Goal: Task Accomplishment & Management: Manage account settings

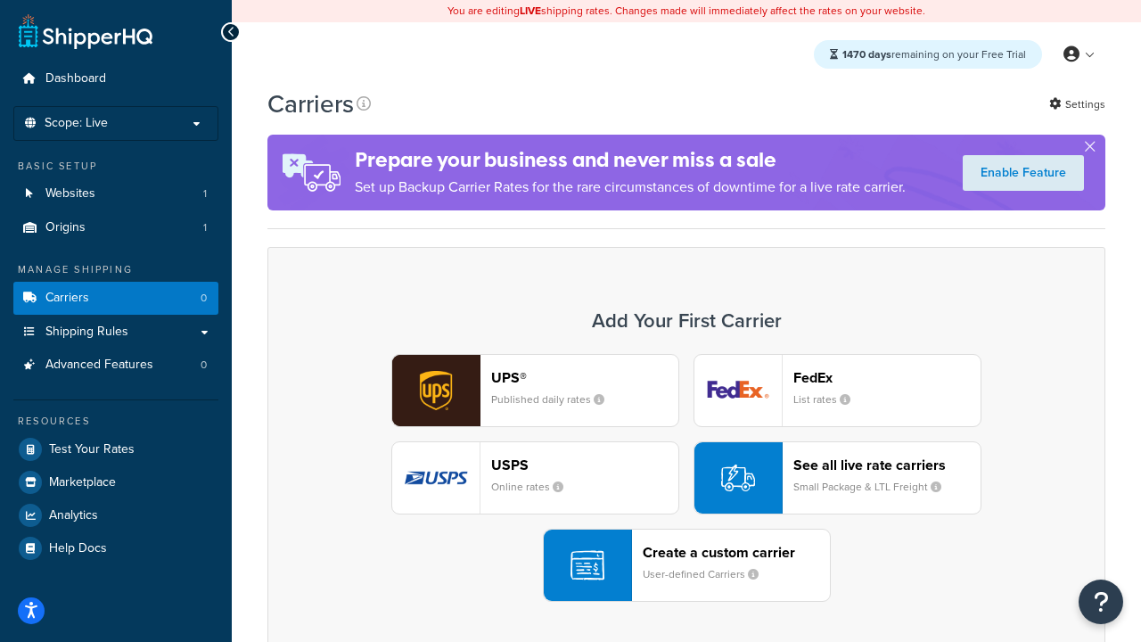
click at [686, 478] on div "UPS® Published daily rates FedEx List rates USPS Online rates See all live rate…" at bounding box center [686, 478] width 800 height 248
click at [887, 377] on header "FedEx" at bounding box center [886, 377] width 187 height 17
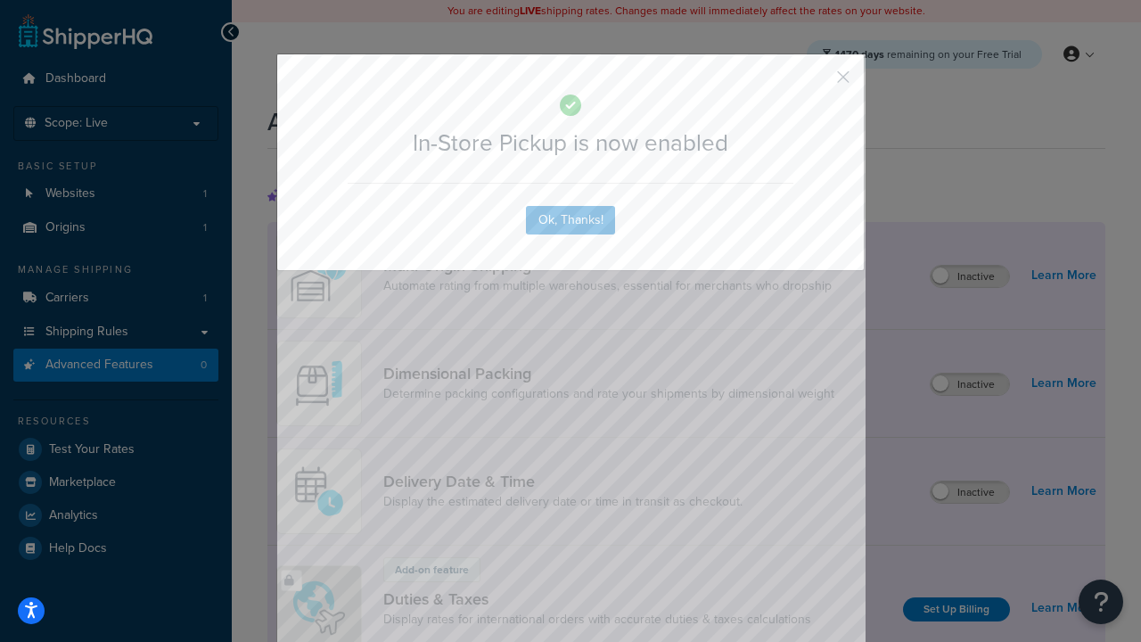
scroll to position [578, 0]
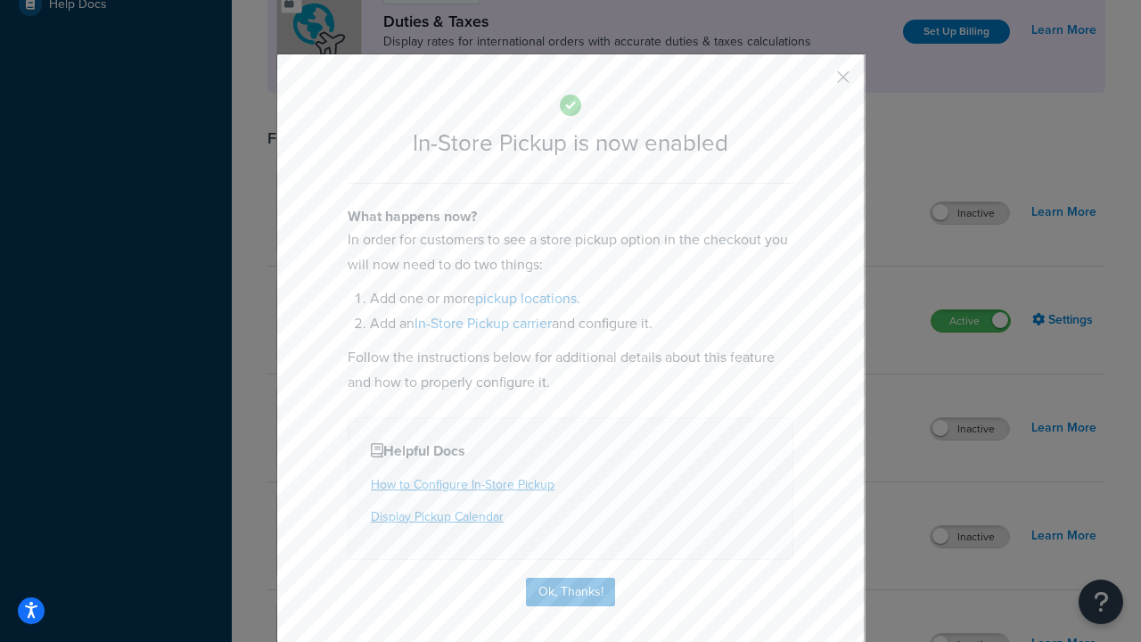
click at [817, 83] on button "button" at bounding box center [817, 83] width 4 height 4
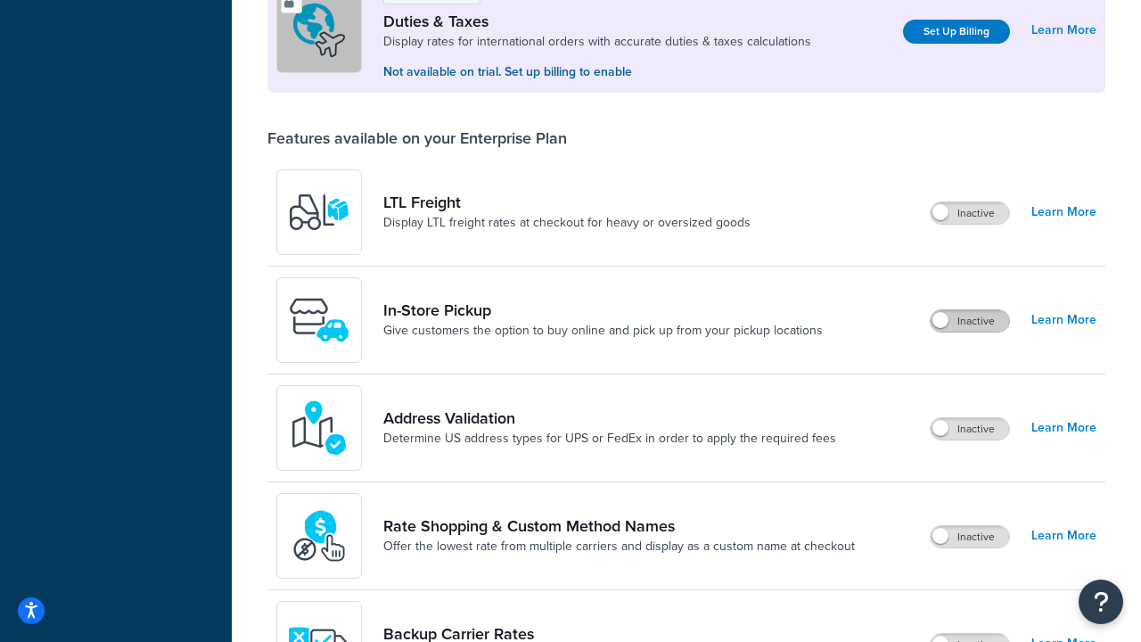
scroll to position [544, 0]
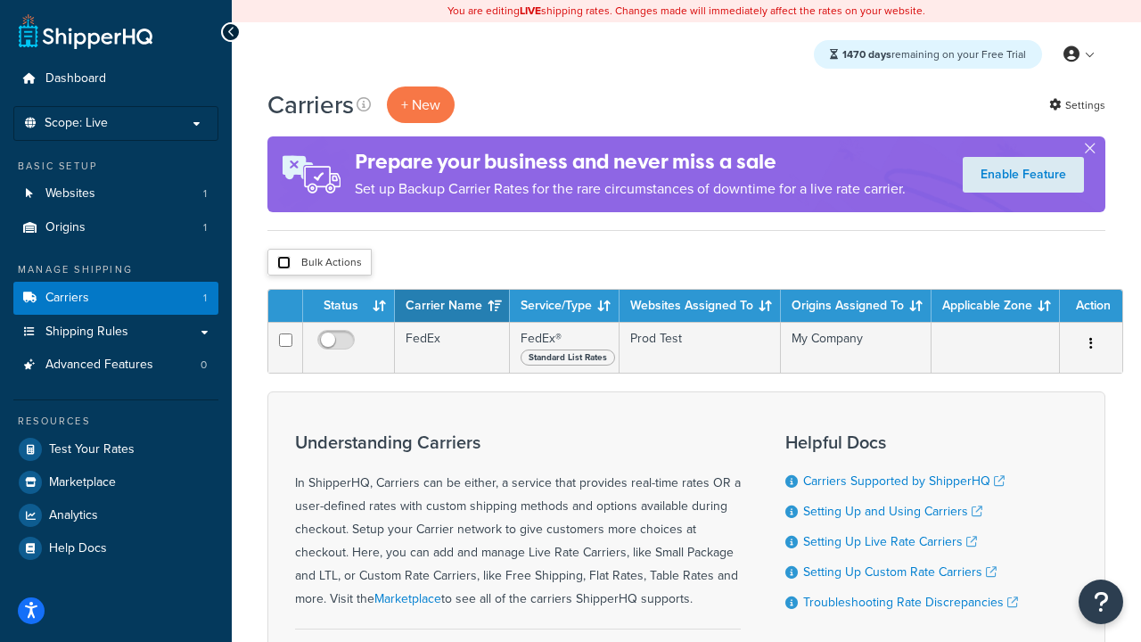
click at [283, 262] on input "checkbox" at bounding box center [283, 262] width 13 height 13
checkbox input "true"
click at [0, 0] on button "Delete" at bounding box center [0, 0] width 0 height 0
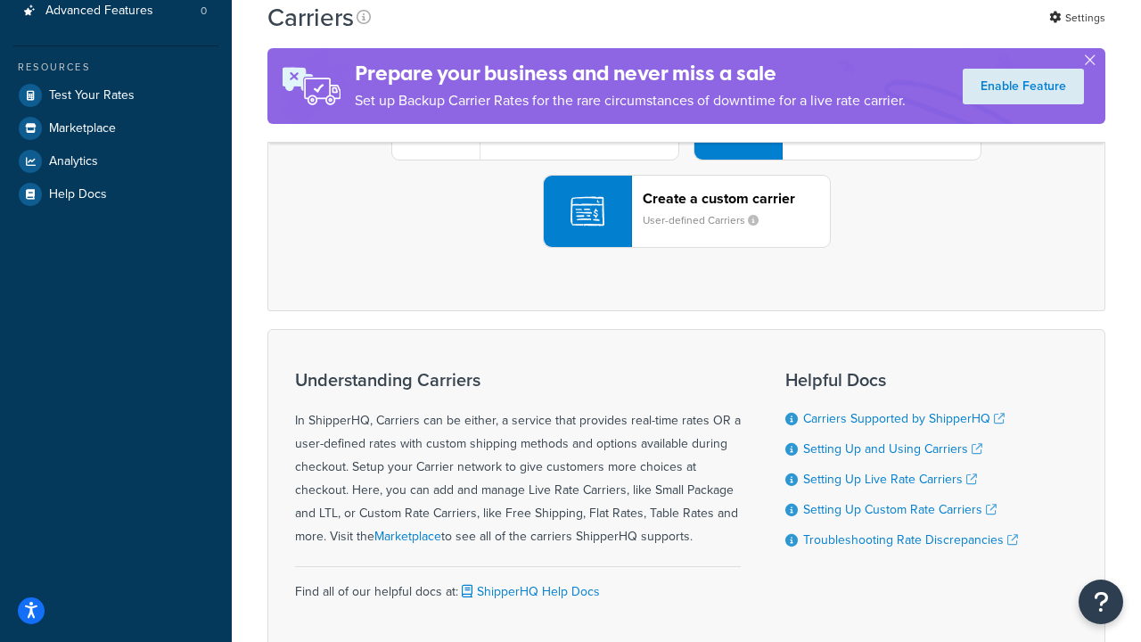
click at [686, 248] on div "UPS® Published daily rates FedEx List rates USPS Online rates See all live rate…" at bounding box center [686, 124] width 800 height 248
click at [887, 32] on header "FedEx" at bounding box center [886, 23] width 187 height 17
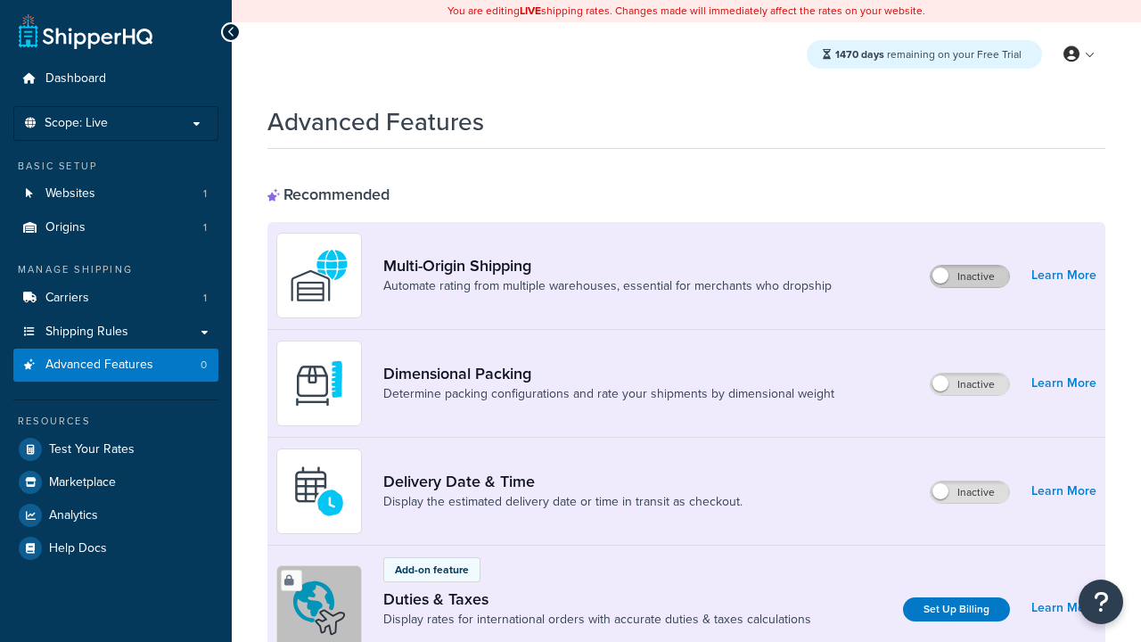
click at [971, 276] on label "Inactive" at bounding box center [970, 276] width 78 height 21
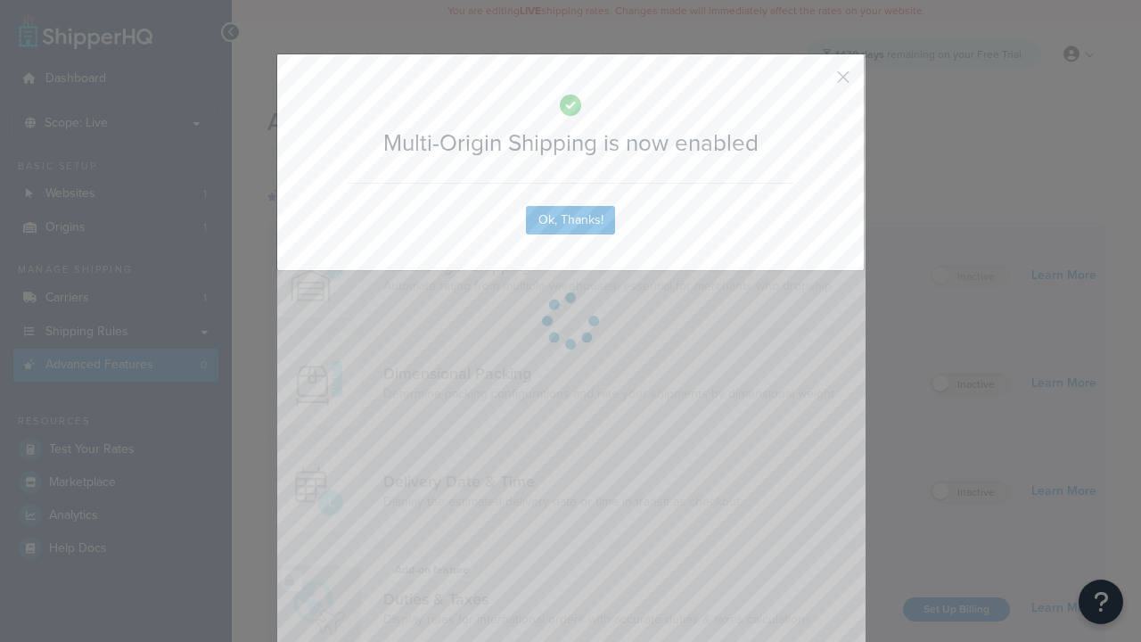
click at [817, 81] on button "button" at bounding box center [817, 83] width 4 height 4
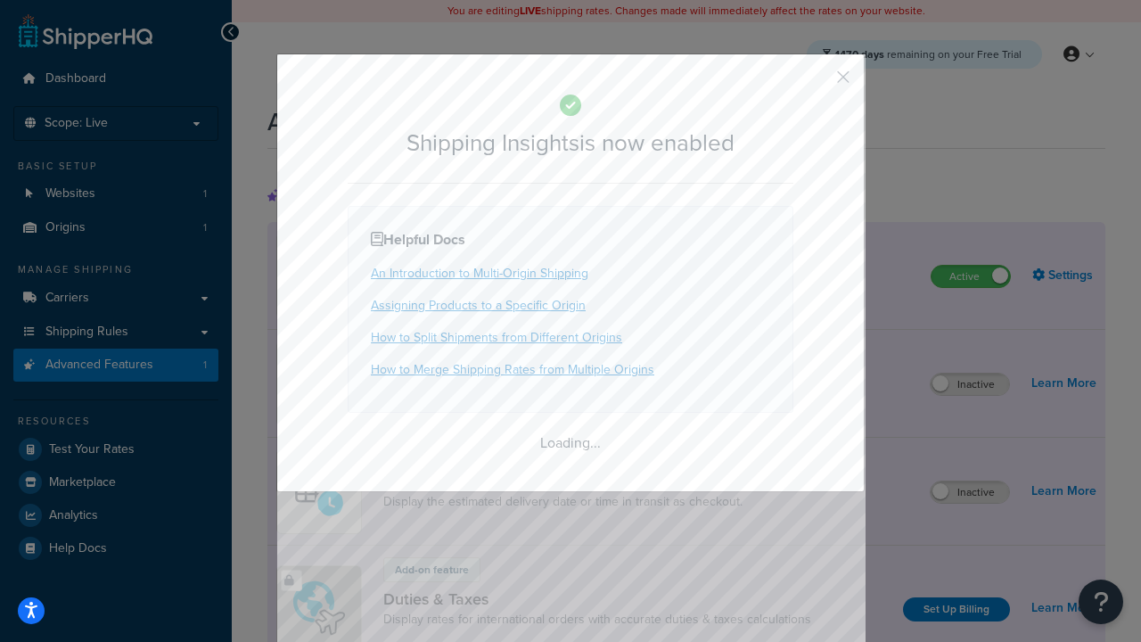
scroll to position [1117, 0]
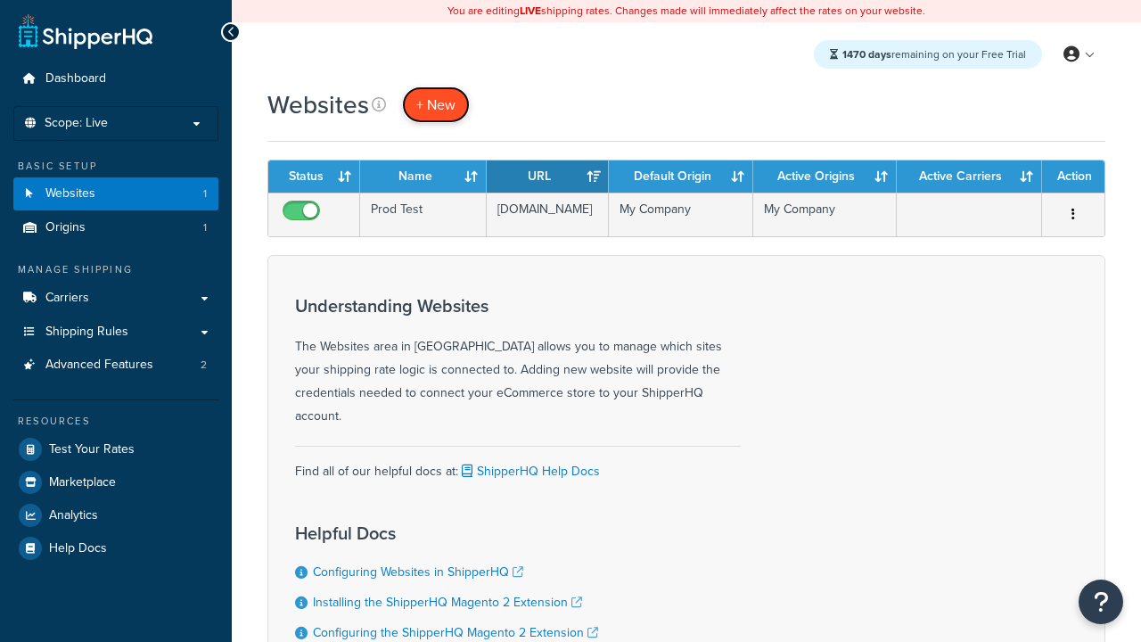
click at [434, 104] on span "+ New" at bounding box center [435, 104] width 39 height 21
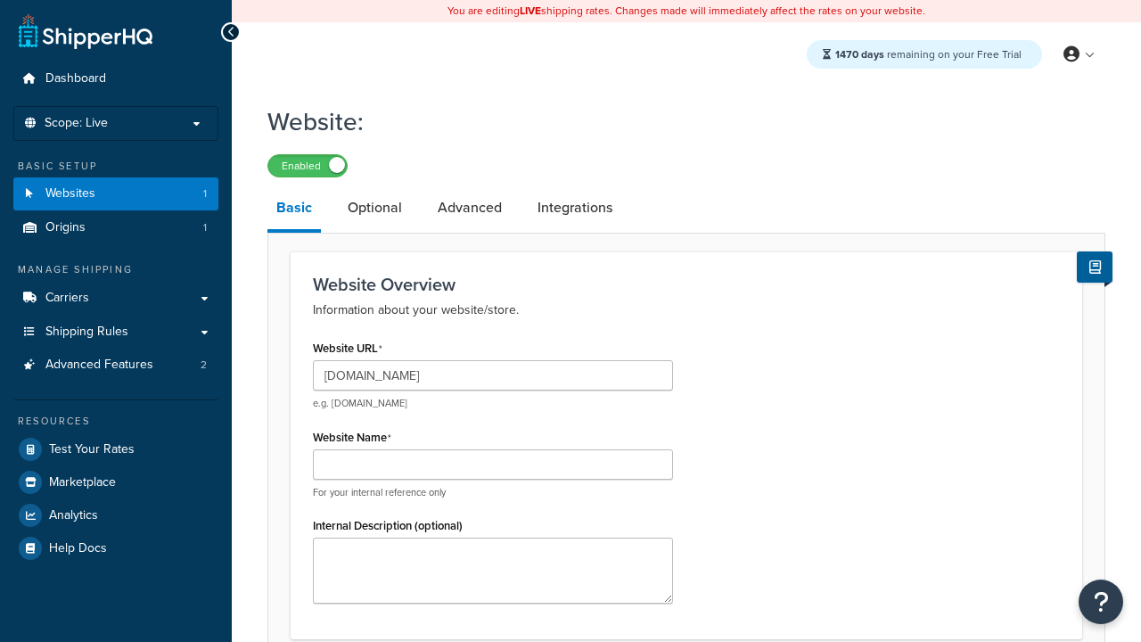
type input "[DOMAIN_NAME]"
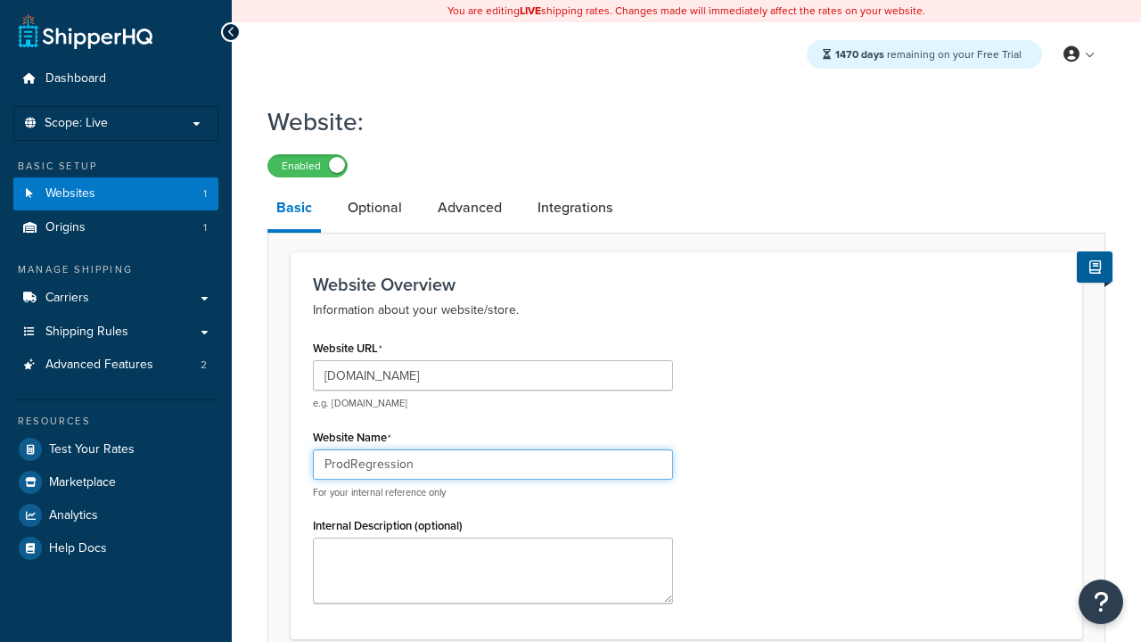
type input "ProdRegression"
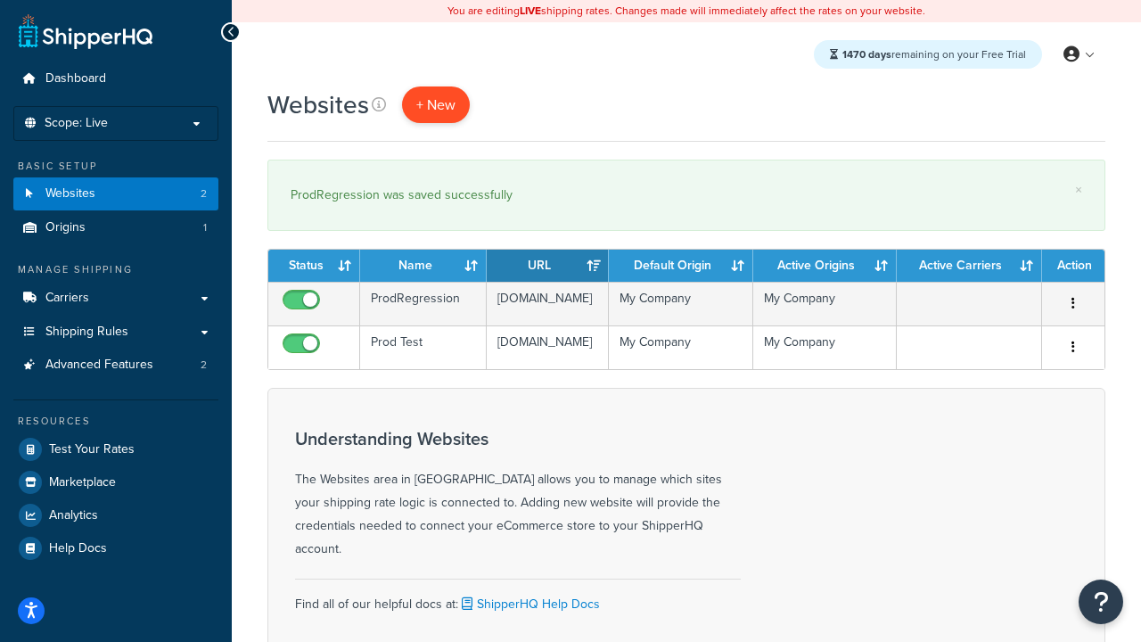
click at [434, 104] on span "+ New" at bounding box center [435, 104] width 39 height 21
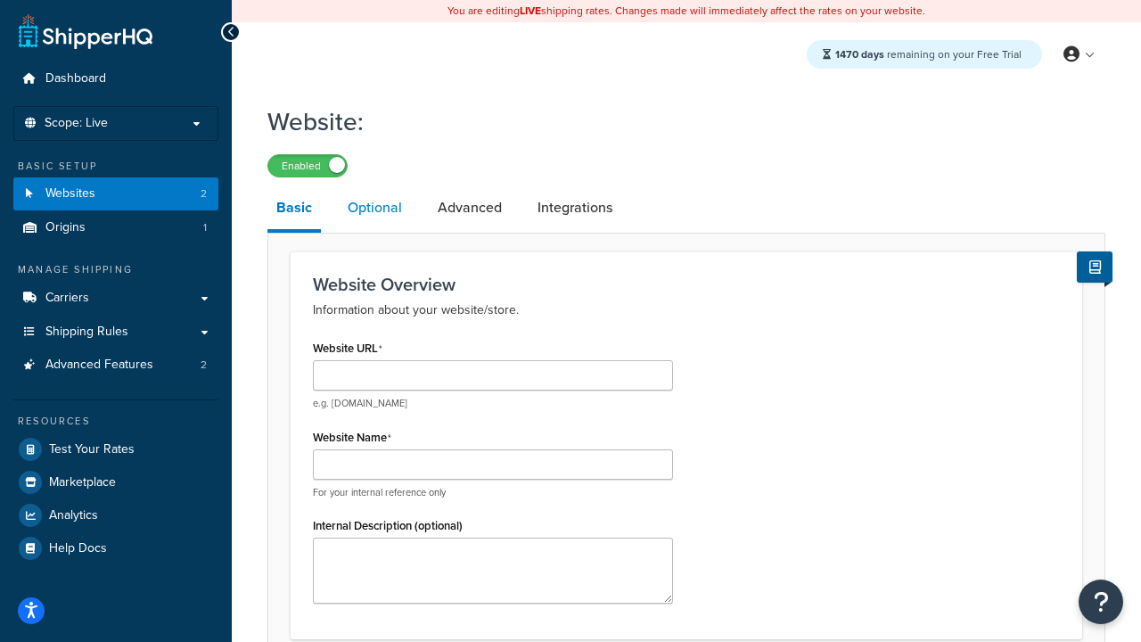
click at [373, 208] on link "Optional" at bounding box center [375, 207] width 72 height 43
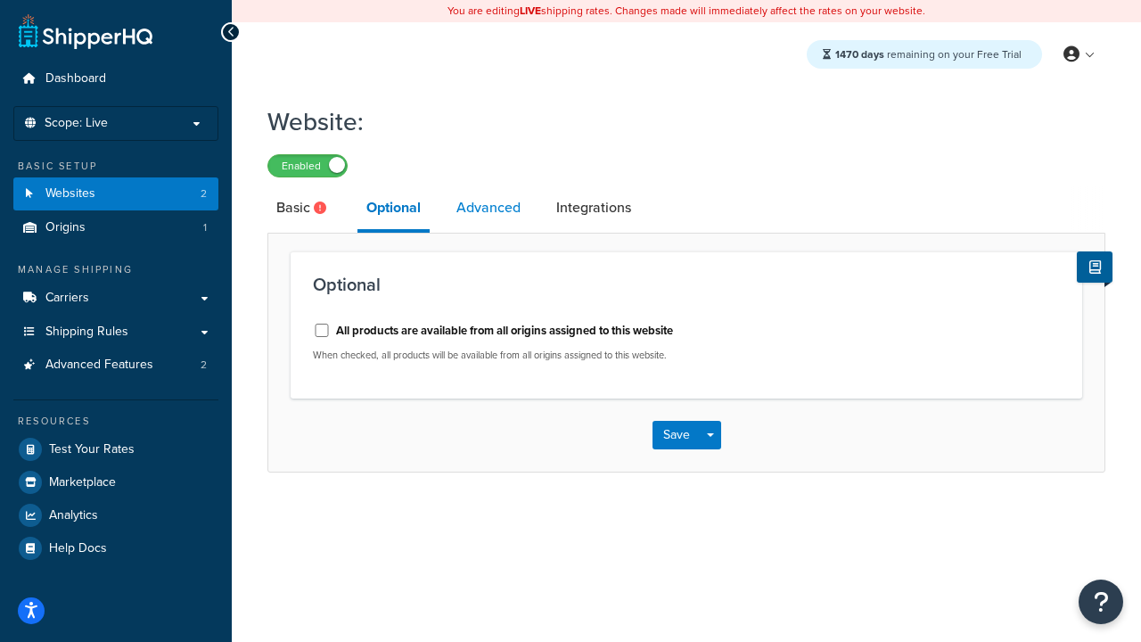
click at [489, 208] on link "Advanced" at bounding box center [488, 207] width 82 height 43
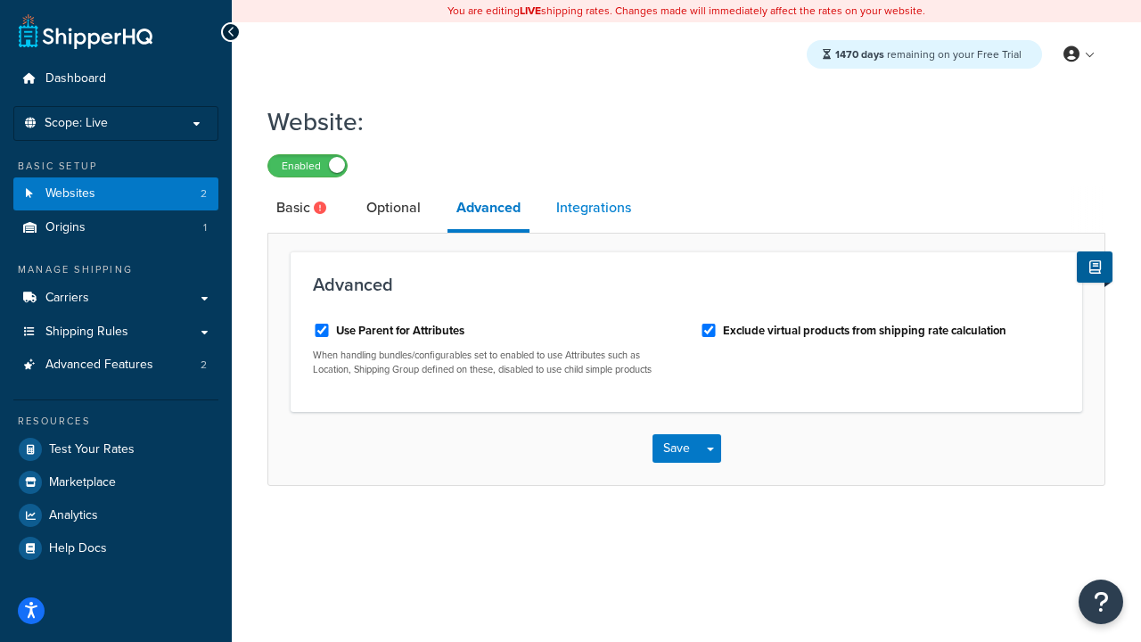
click at [594, 208] on link "Integrations" at bounding box center [593, 207] width 93 height 43
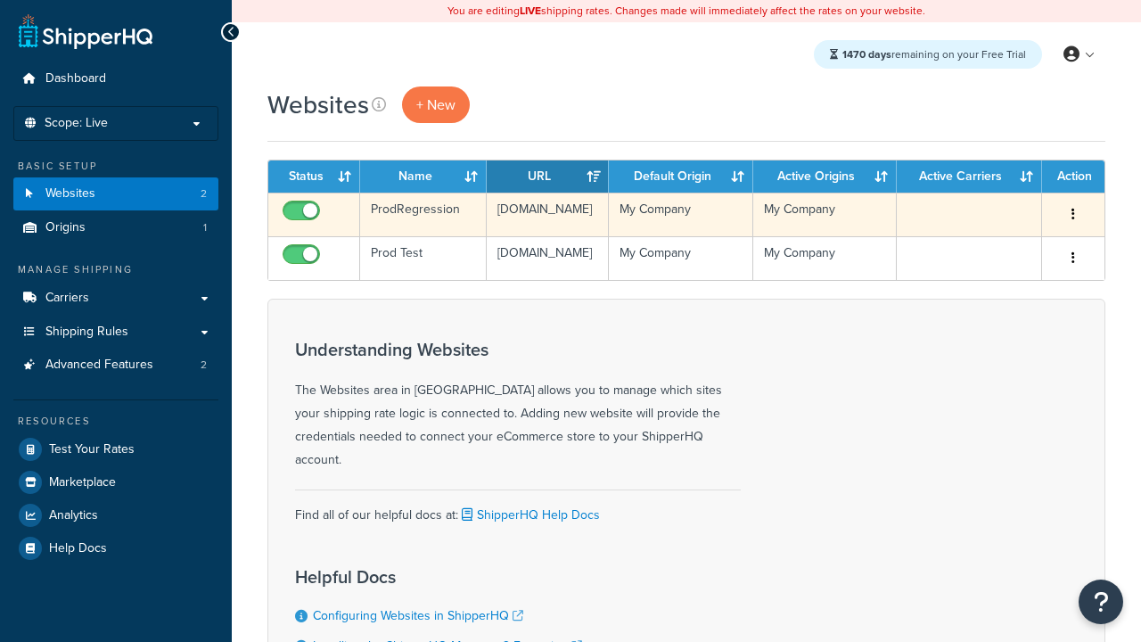
click at [1072, 215] on icon "button" at bounding box center [1073, 214] width 4 height 12
click at [0, 0] on link "Edit" at bounding box center [0, 0] width 0 height 0
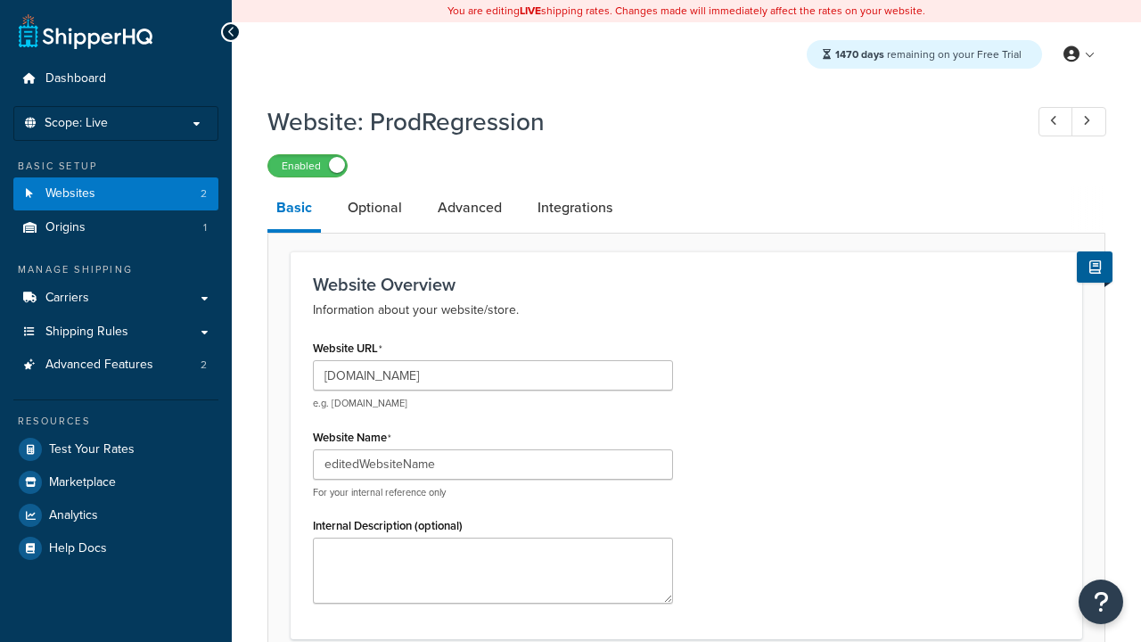
scroll to position [623, 0]
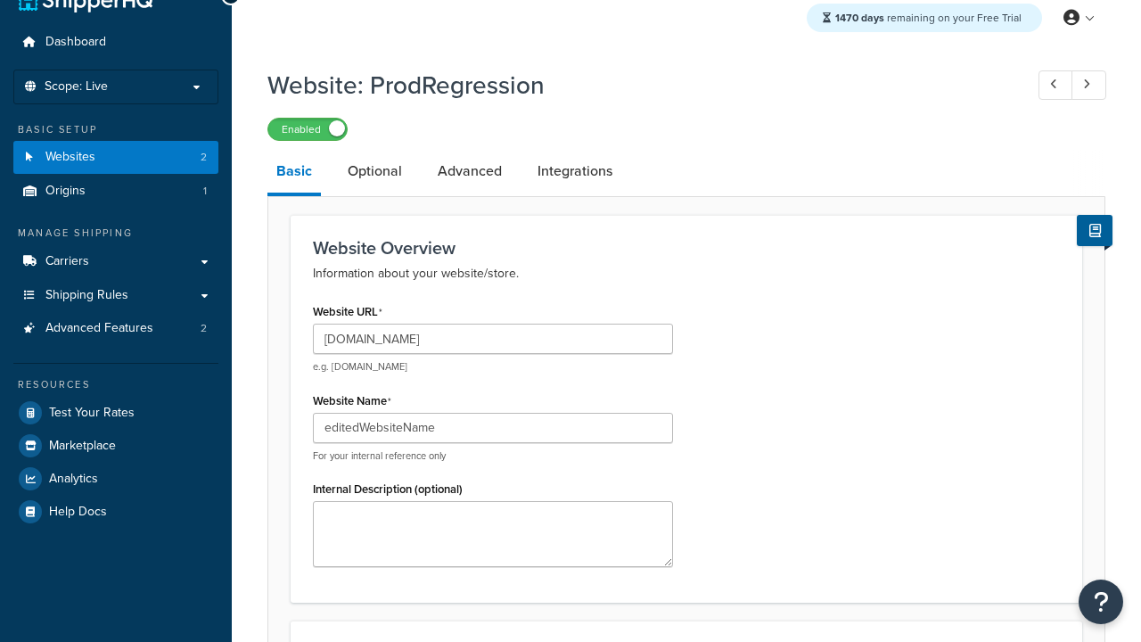
type input "editedWebsiteName"
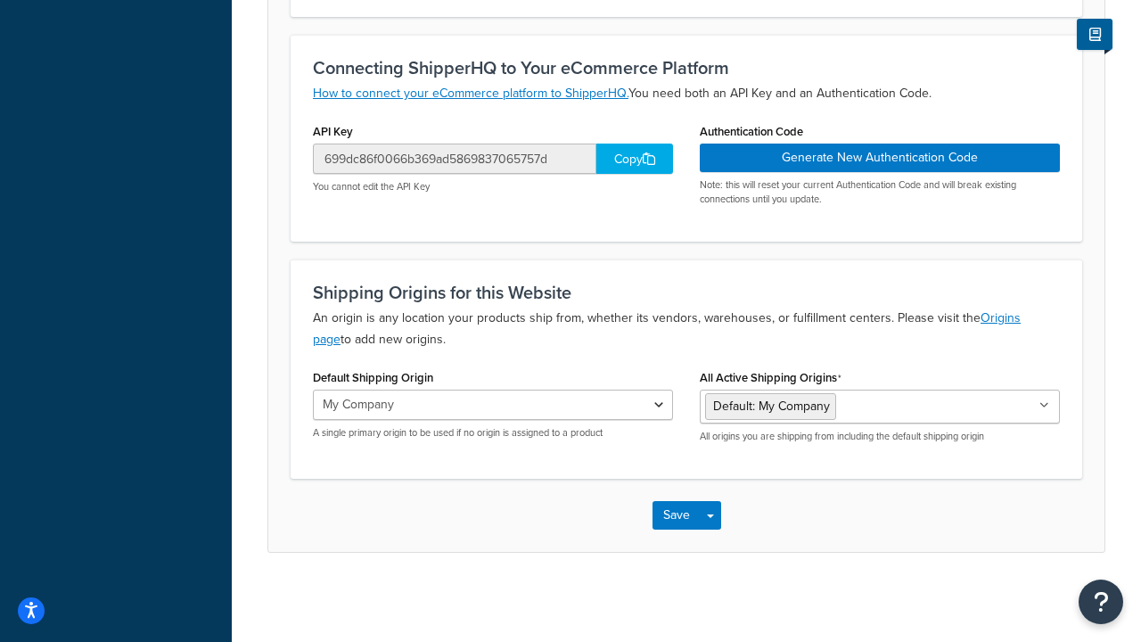
scroll to position [0, 0]
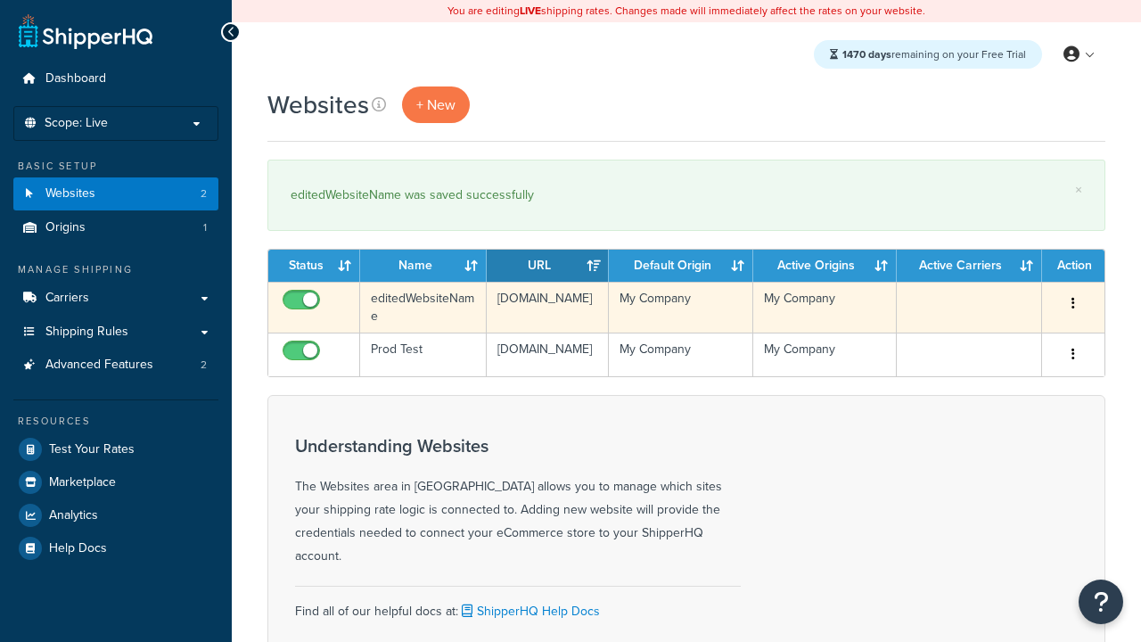
click at [1072, 304] on icon "button" at bounding box center [1073, 303] width 4 height 12
click at [1000, 375] on link "Duplicate" at bounding box center [1001, 375] width 141 height 37
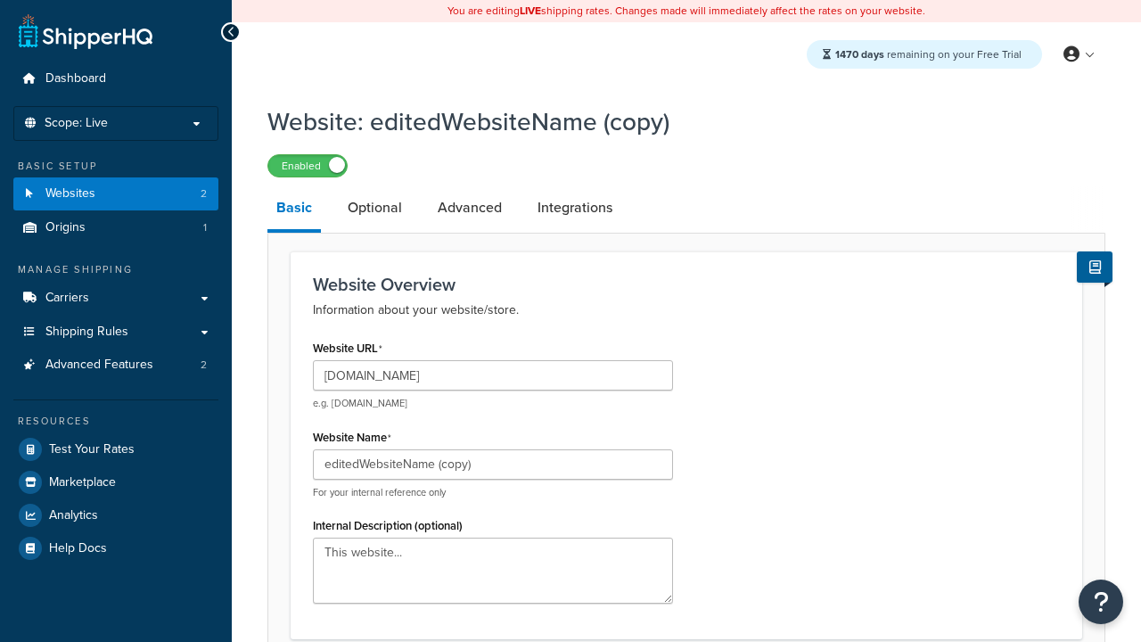
type input "www.editedWebsiteNameCopy.com"
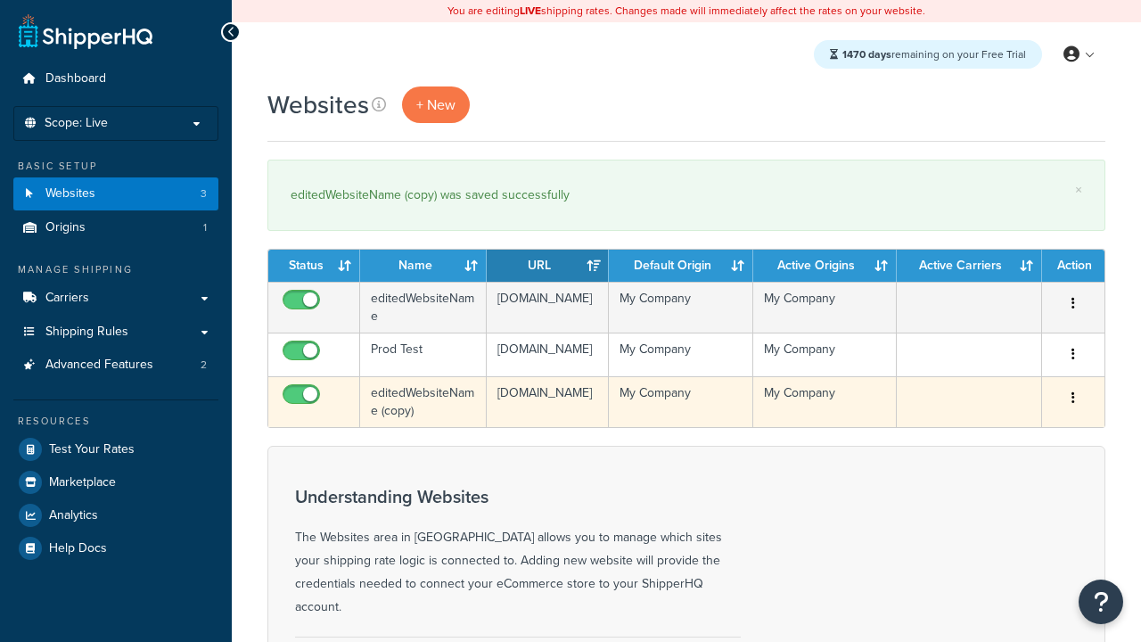
click at [1072, 404] on icon "button" at bounding box center [1073, 397] width 4 height 12
click at [0, 0] on link "Delete" at bounding box center [0, 0] width 0 height 0
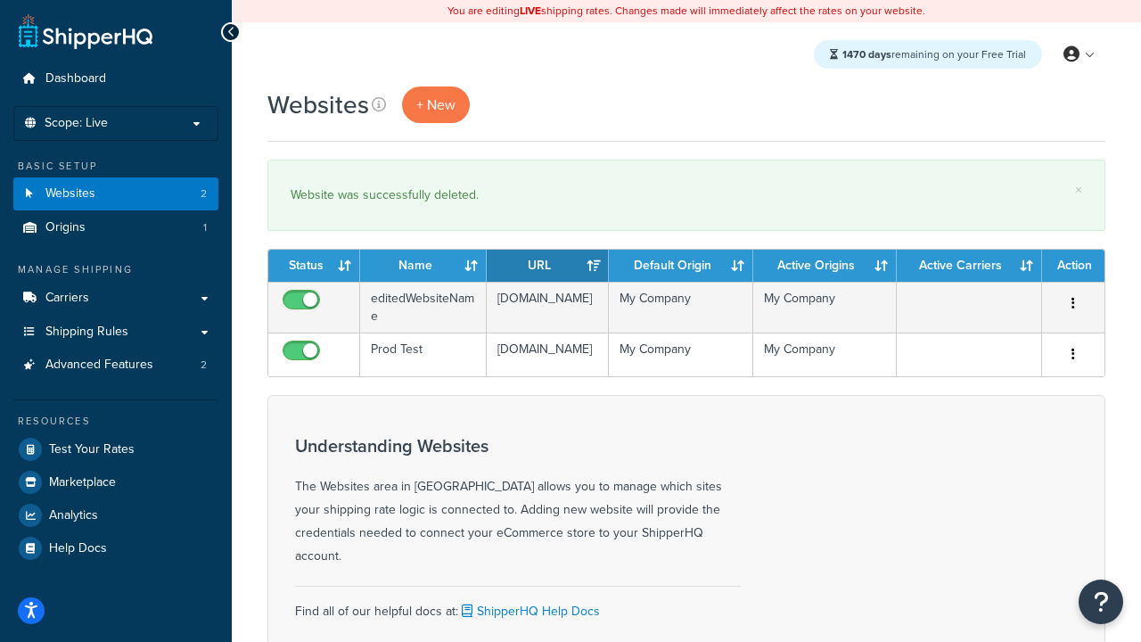
click at [314, 266] on th "Status" at bounding box center [314, 266] width 92 height 32
click at [423, 266] on th "Name" at bounding box center [423, 266] width 127 height 32
click at [547, 266] on th "URL" at bounding box center [548, 266] width 122 height 32
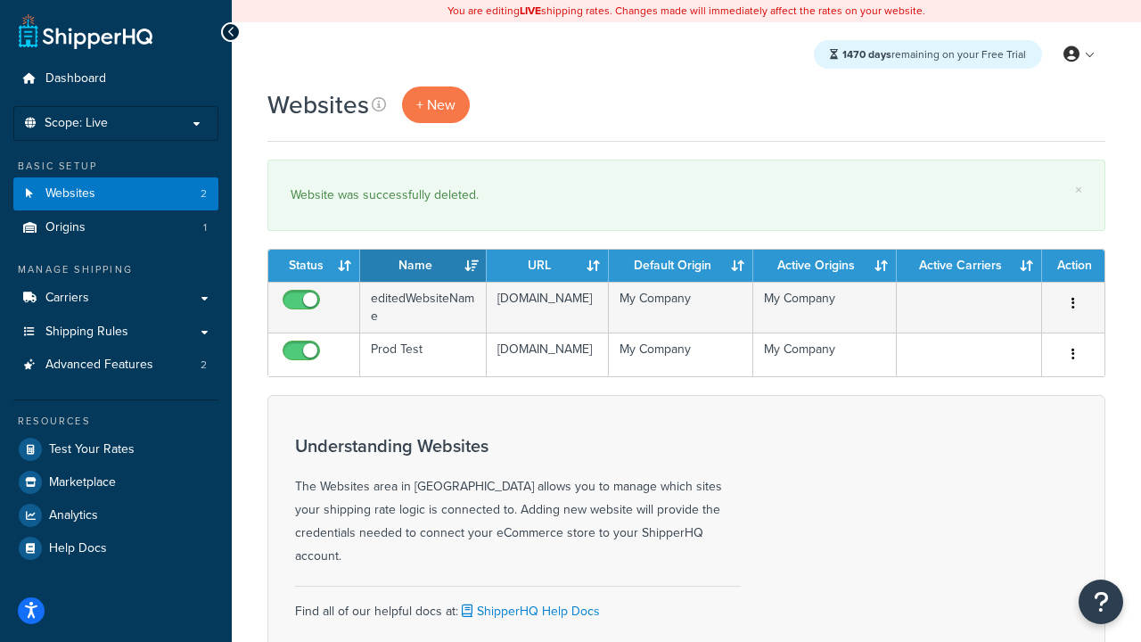
click at [547, 266] on th "URL" at bounding box center [548, 266] width 122 height 32
click at [680, 266] on th "Default Origin" at bounding box center [681, 266] width 144 height 32
click at [825, 266] on th "Active Origins" at bounding box center [825, 266] width 144 height 32
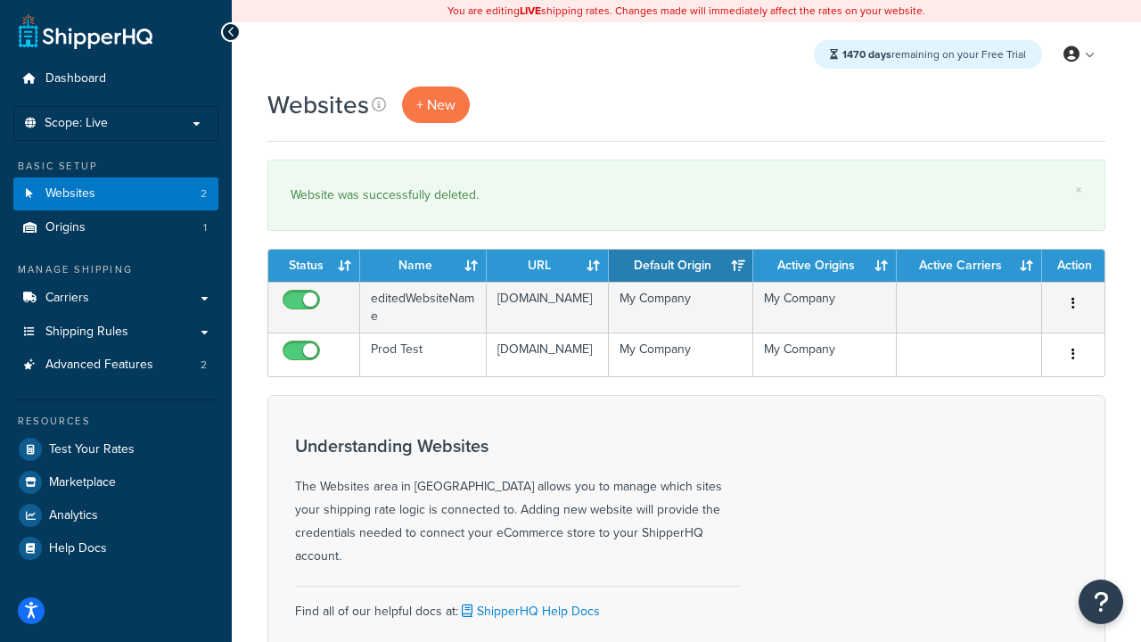
click at [969, 266] on th "Active Carriers" at bounding box center [969, 266] width 145 height 32
click at [1072, 266] on th "Action" at bounding box center [1073, 266] width 62 height 32
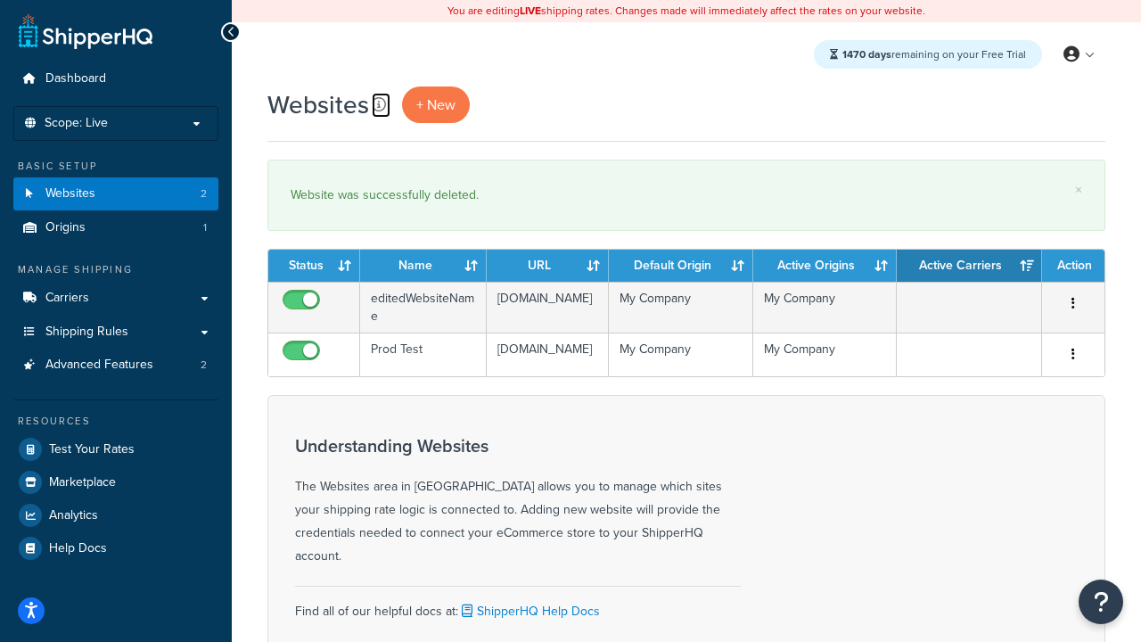
click at [377, 103] on icon at bounding box center [379, 104] width 14 height 14
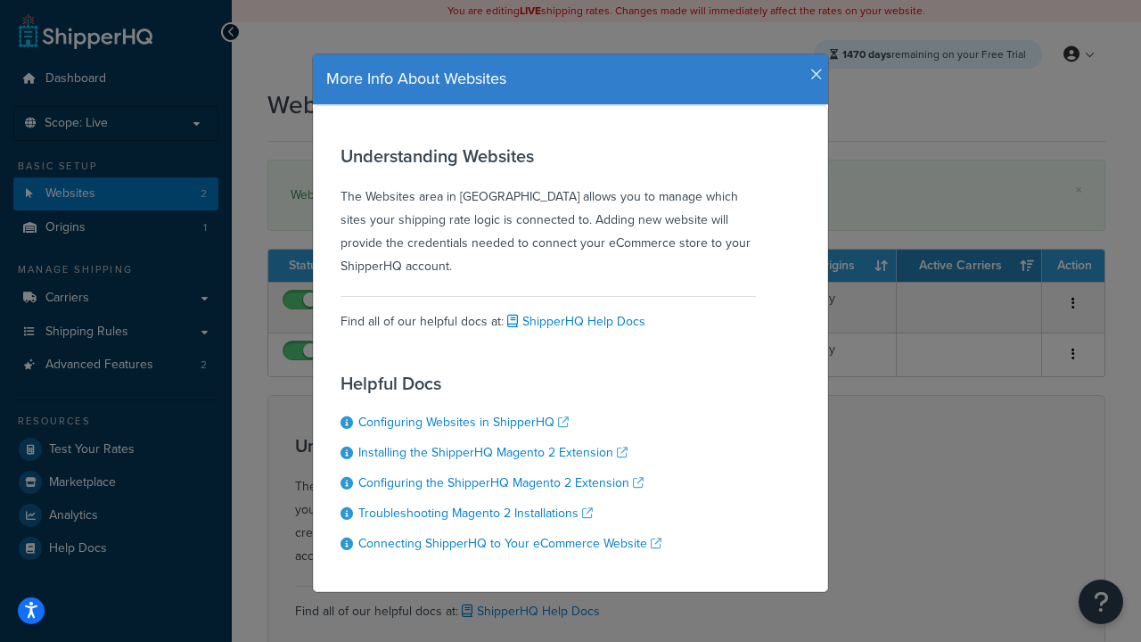
click at [812, 68] on icon "button" at bounding box center [816, 75] width 12 height 16
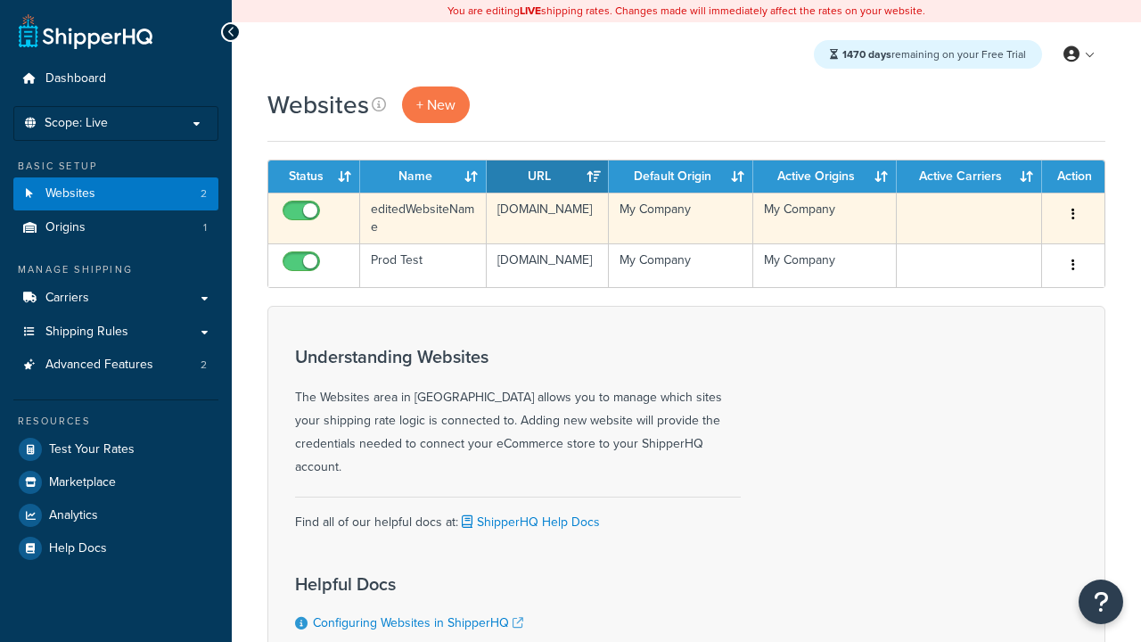
click at [1072, 215] on icon "button" at bounding box center [1073, 214] width 4 height 12
click at [0, 0] on link "Delete" at bounding box center [0, 0] width 0 height 0
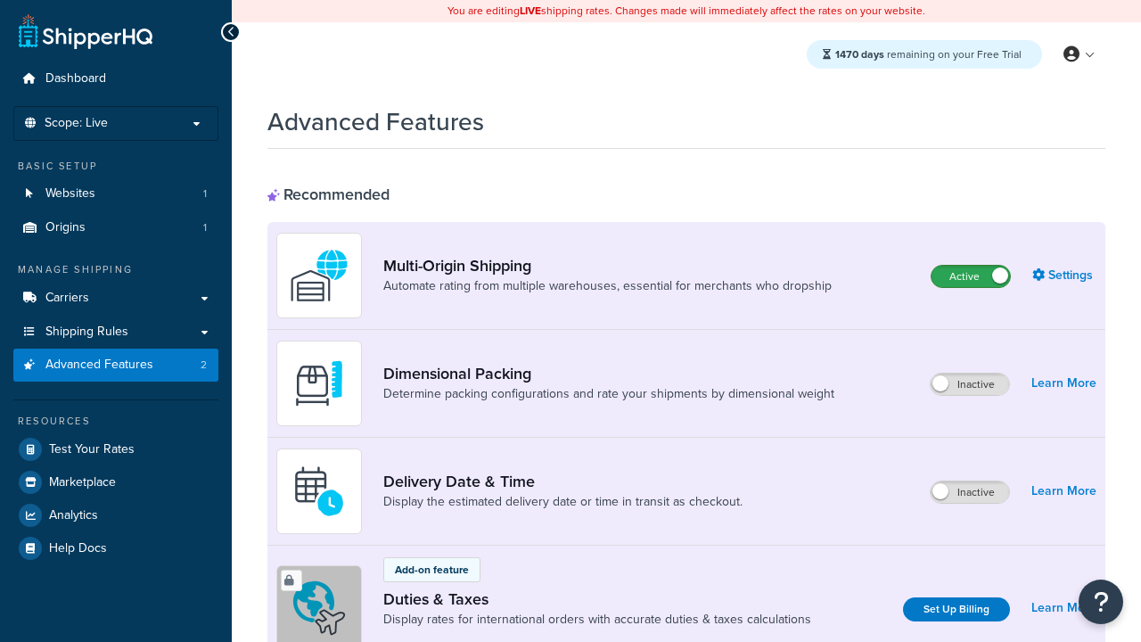
click at [971, 276] on label "Active" at bounding box center [970, 276] width 78 height 21
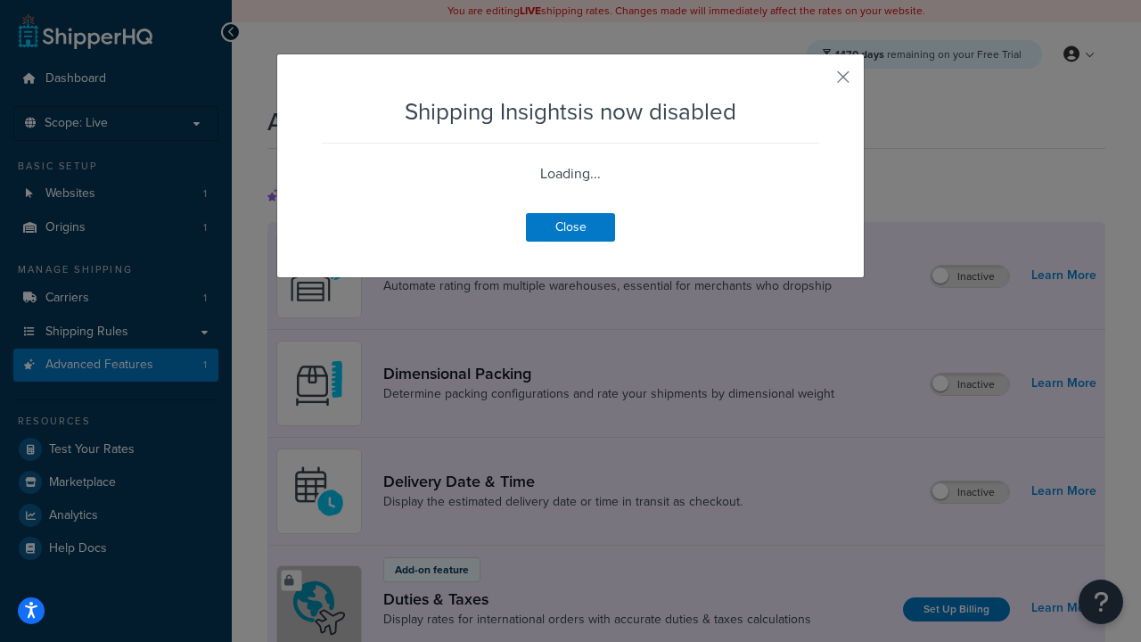
scroll to position [1117, 0]
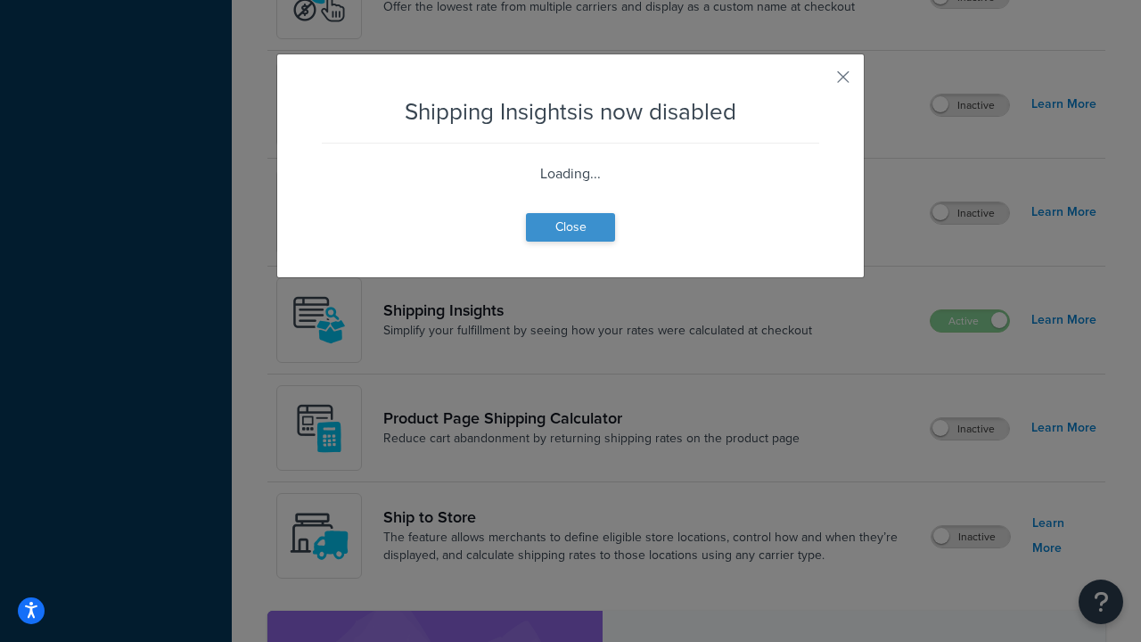
click at [570, 242] on button "Close" at bounding box center [570, 227] width 89 height 29
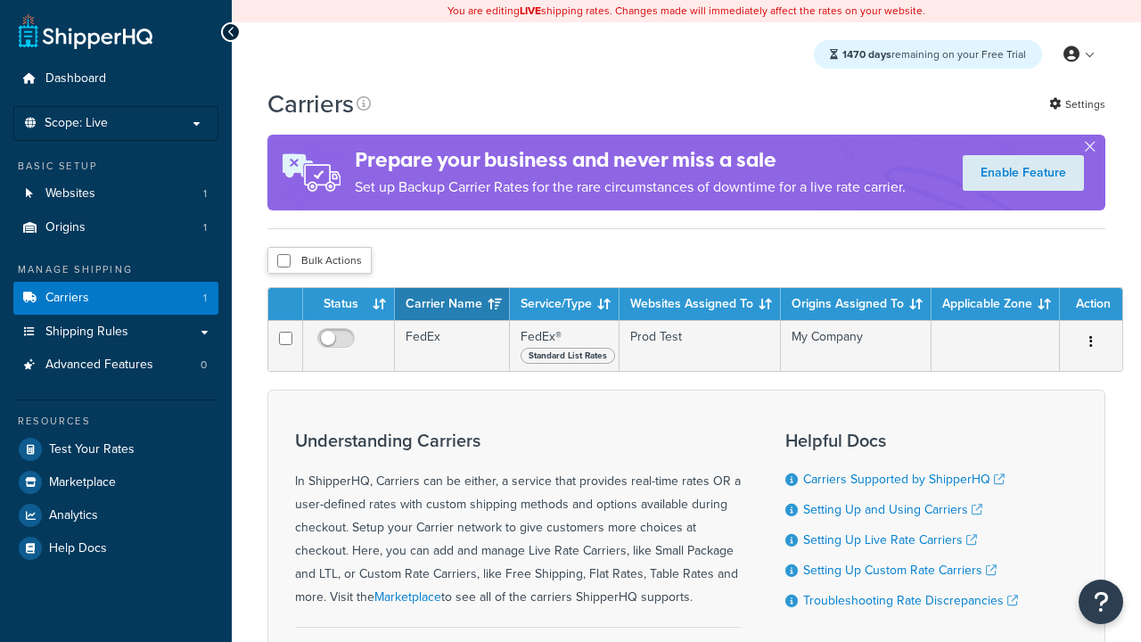
click at [283, 260] on input "checkbox" at bounding box center [283, 260] width 13 height 13
checkbox input "true"
click at [0, 0] on button "Delete" at bounding box center [0, 0] width 0 height 0
